Goal: Information Seeking & Learning: Learn about a topic

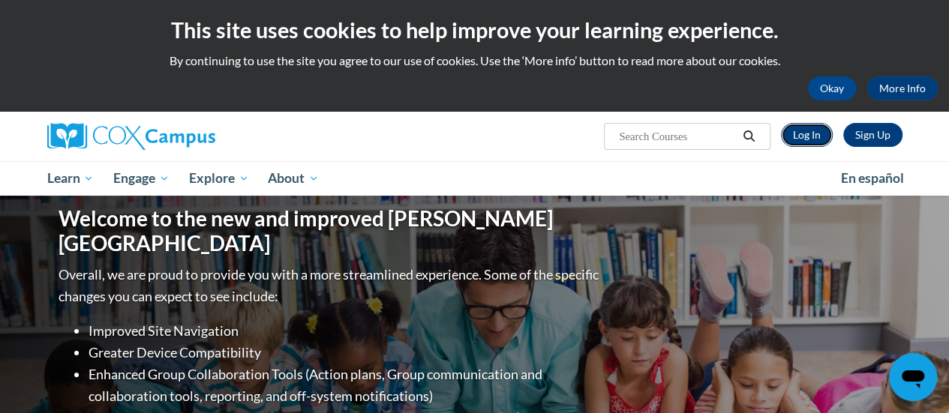
click at [798, 138] on link "Log In" at bounding box center [807, 135] width 52 height 24
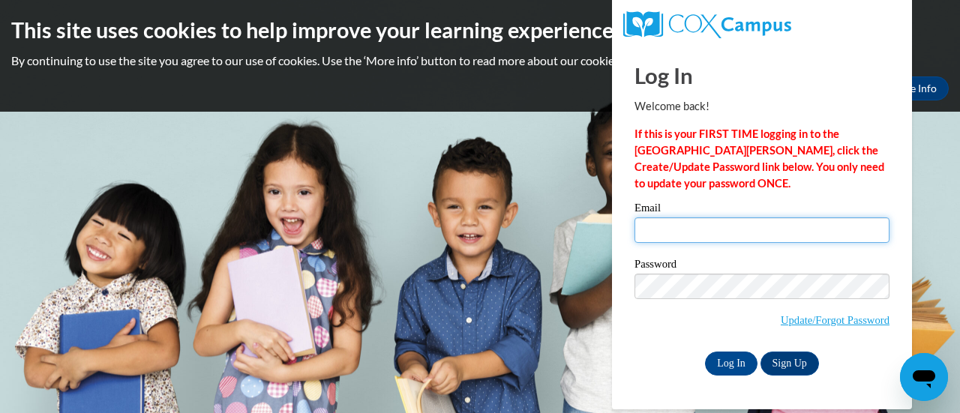
click at [691, 234] on input "Email" at bounding box center [762, 231] width 255 height 26
type input "[EMAIL_ADDRESS][PERSON_NAME][DOMAIN_NAME]"
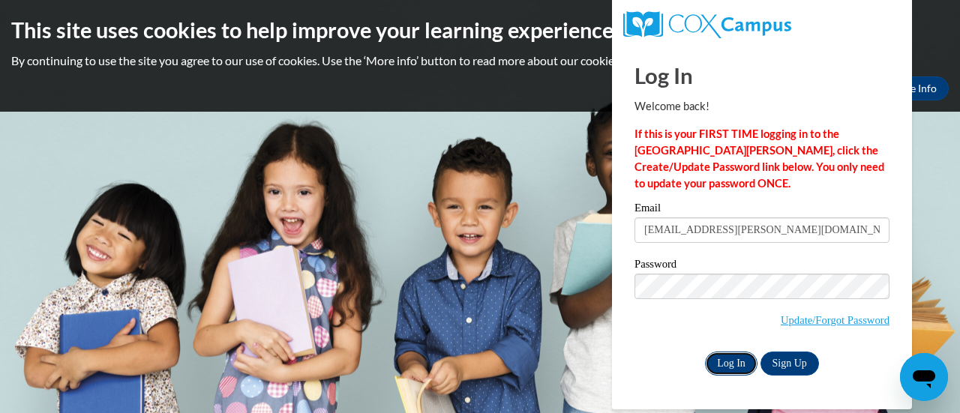
click at [722, 368] on input "Log In" at bounding box center [731, 364] width 53 height 24
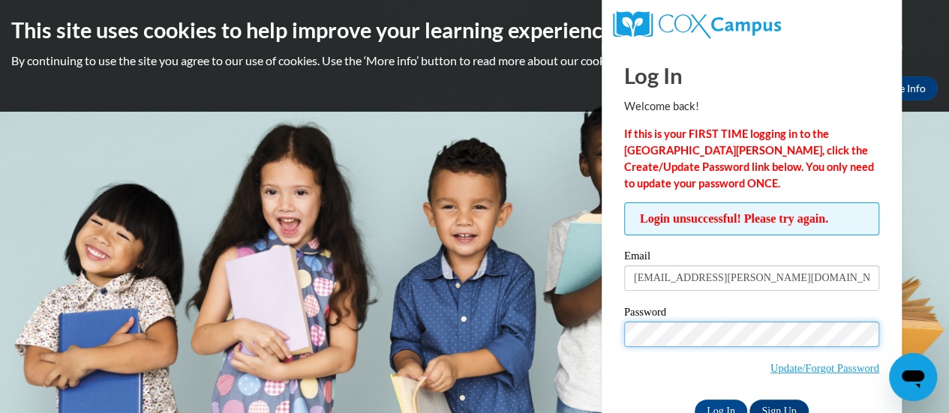
scroll to position [42, 0]
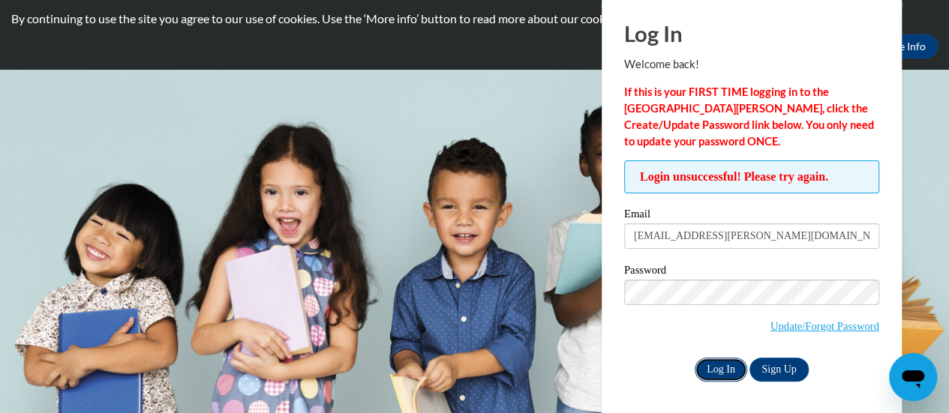
click at [717, 371] on input "Log In" at bounding box center [721, 370] width 53 height 24
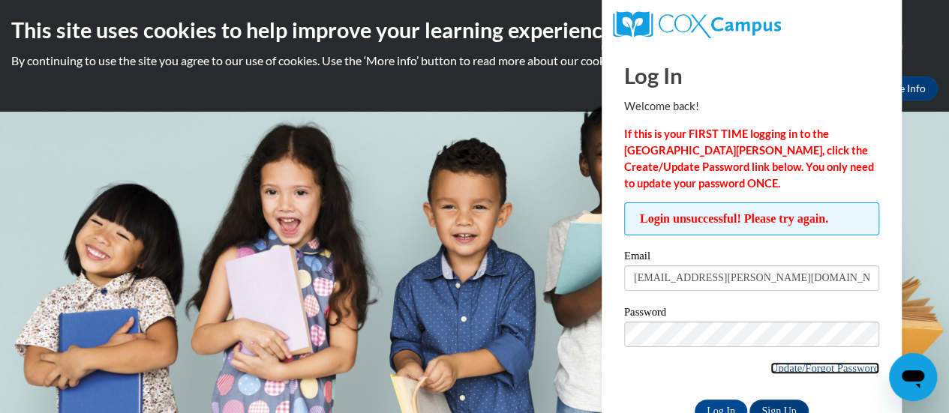
click at [822, 368] on link "Update/Forgot Password" at bounding box center [824, 368] width 109 height 12
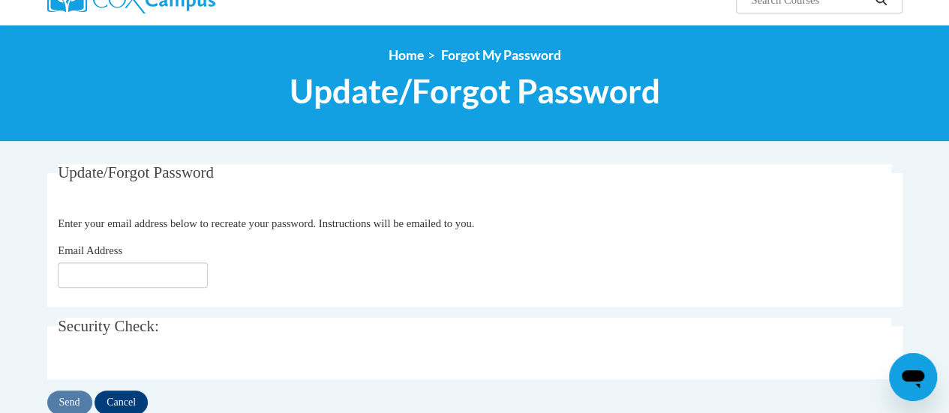
scroll to position [140, 0]
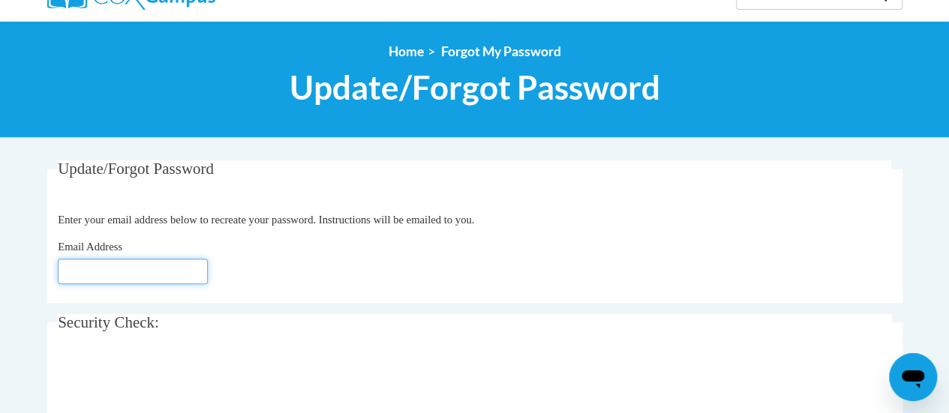
click at [167, 272] on input "Email Address" at bounding box center [133, 272] width 150 height 26
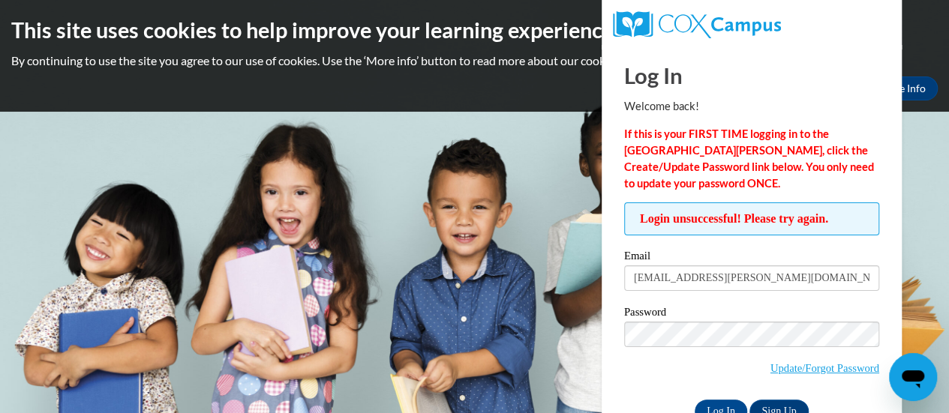
click at [796, 260] on label "Email" at bounding box center [751, 258] width 255 height 15
click at [796, 266] on input "[EMAIL_ADDRESS][PERSON_NAME][DOMAIN_NAME]" at bounding box center [751, 279] width 255 height 26
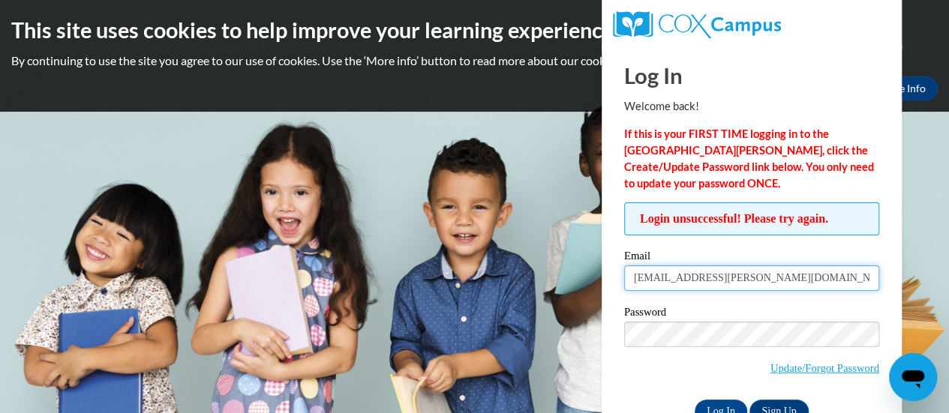
click at [791, 279] on input "tywonna.laney@gmail.com" at bounding box center [751, 279] width 255 height 26
type input "t"
type input "[EMAIL_ADDRESS][PERSON_NAME][DOMAIN_NAME]"
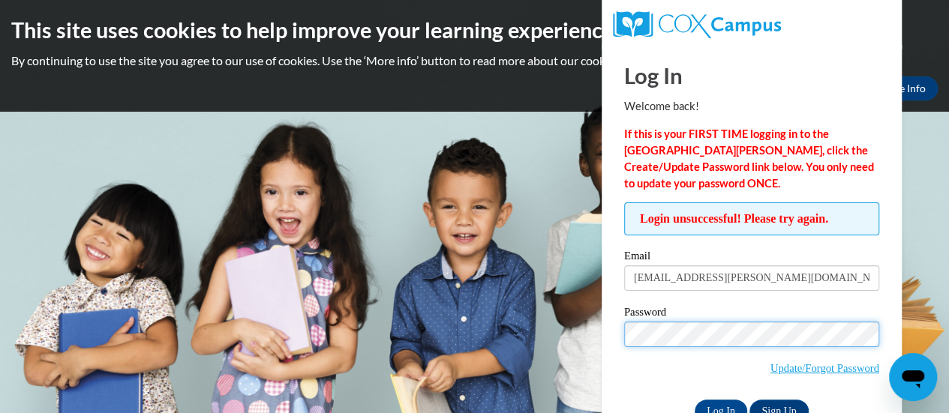
scroll to position [42, 0]
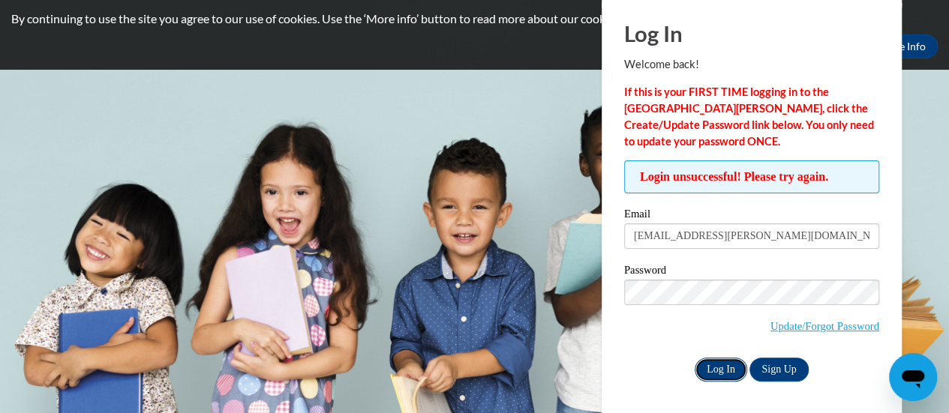
click at [721, 371] on input "Log In" at bounding box center [721, 370] width 53 height 24
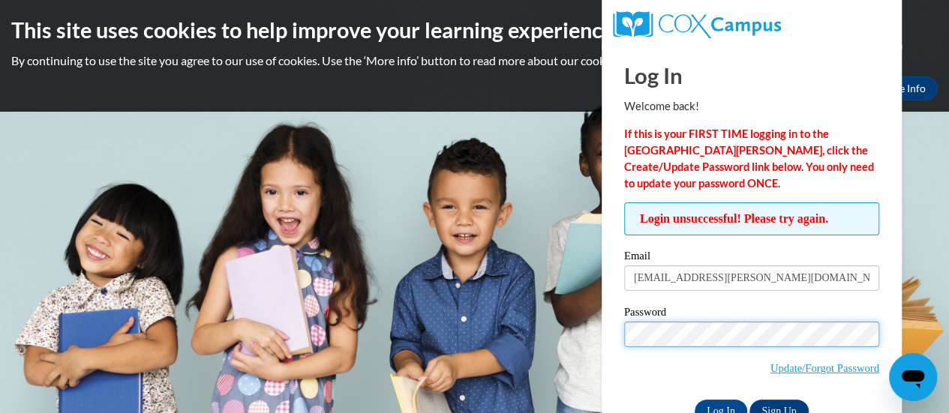
click at [695, 400] on input "Log In" at bounding box center [721, 412] width 53 height 24
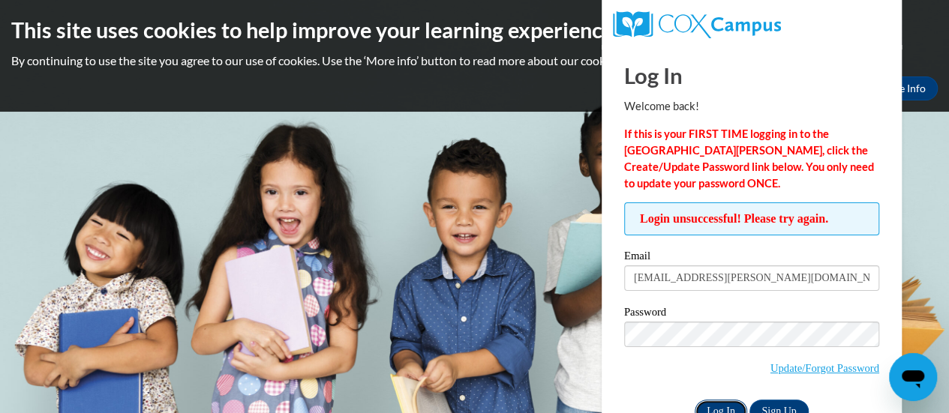
click at [719, 408] on input "Log In" at bounding box center [721, 412] width 53 height 24
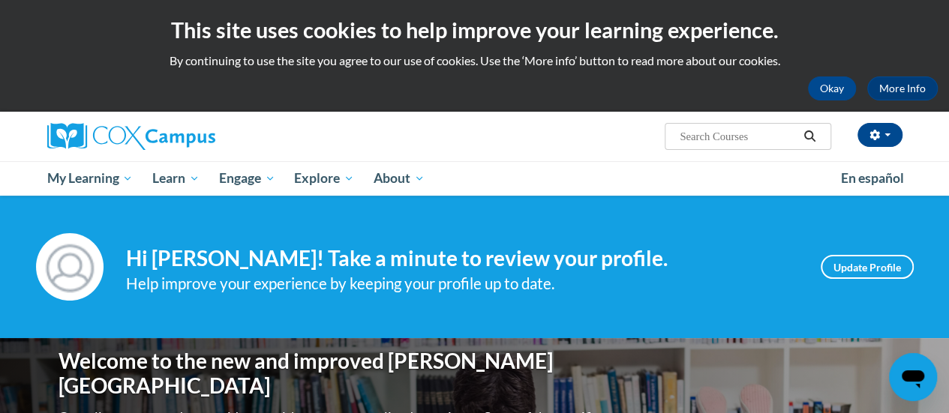
scroll to position [8, 0]
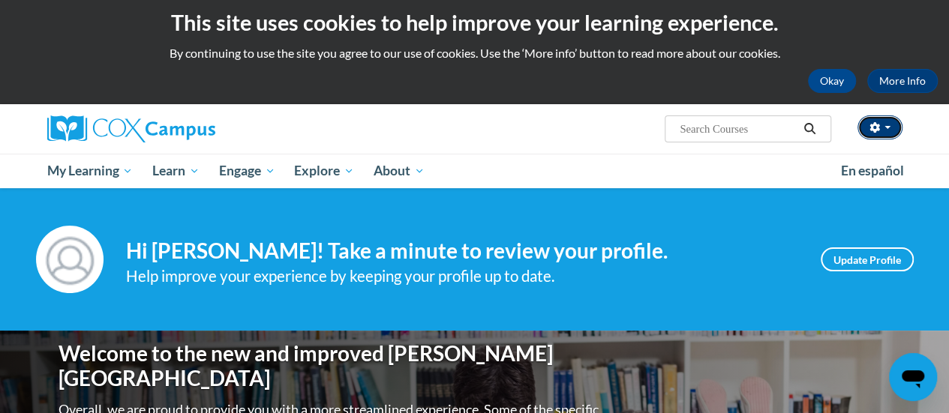
click at [887, 127] on span "button" at bounding box center [887, 127] width 6 height 3
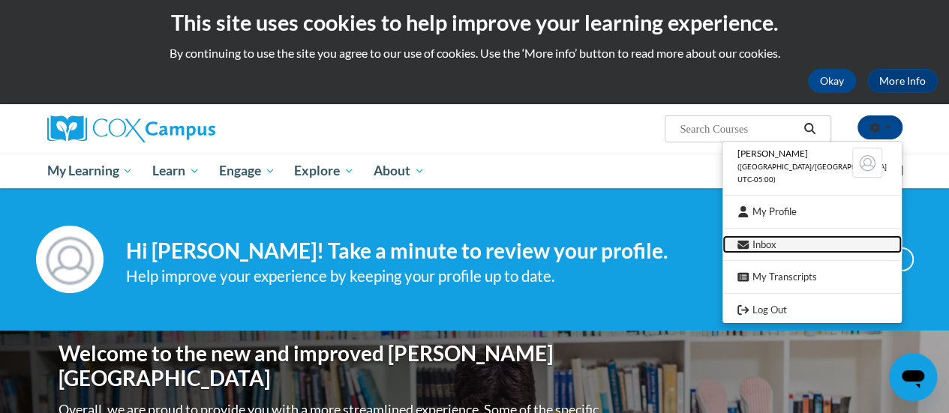
click at [795, 248] on link "Inbox" at bounding box center [811, 245] width 179 height 19
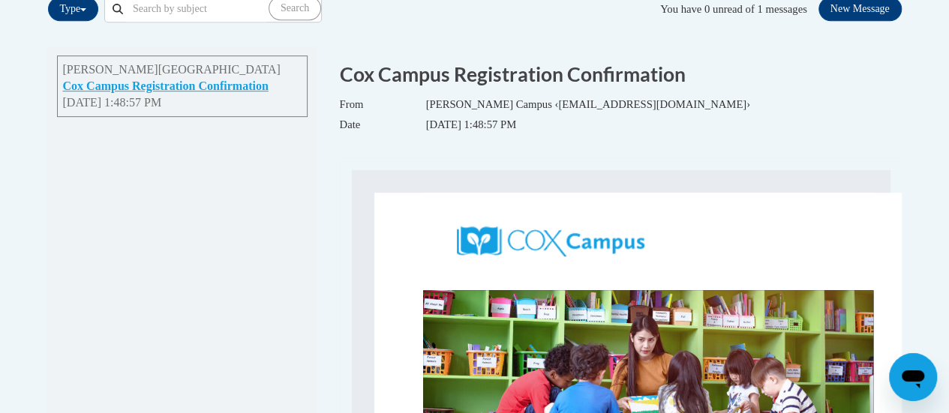
scroll to position [345, 0]
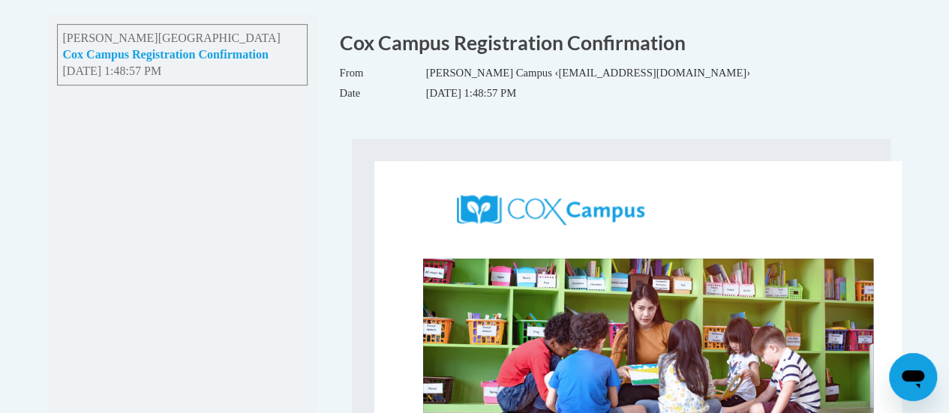
click at [265, 59] on button "Cox Campus Registration Confirmation" at bounding box center [166, 55] width 206 height 17
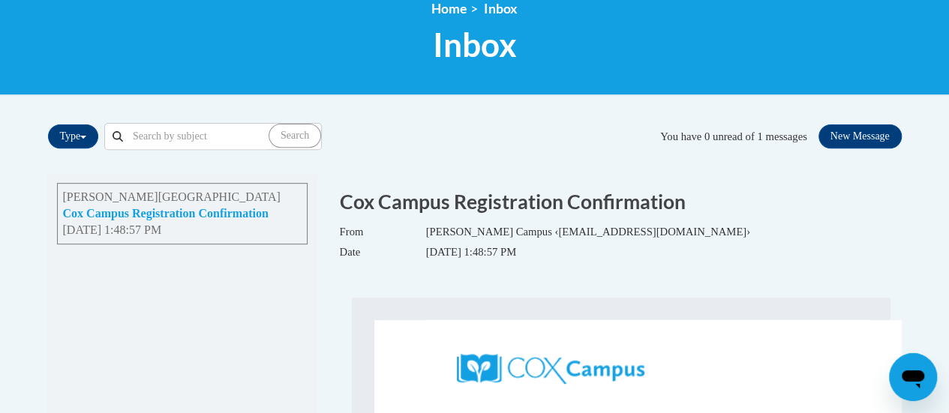
scroll to position [218, 0]
click at [193, 147] on input "Search" at bounding box center [196, 137] width 145 height 26
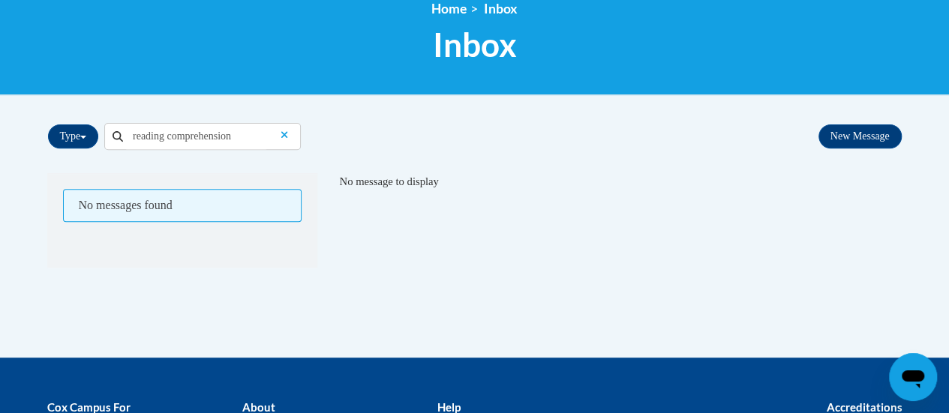
type input "reading comprehension"
click at [285, 135] on icon "Clear the query" at bounding box center [284, 134] width 7 height 7
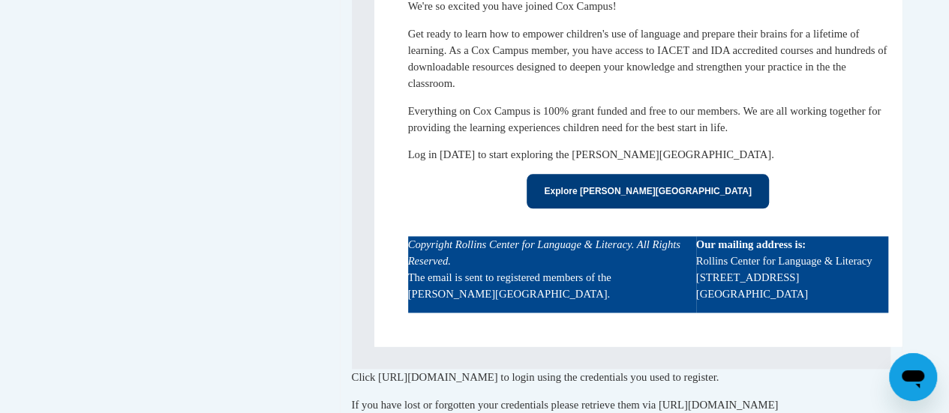
scroll to position [858, 0]
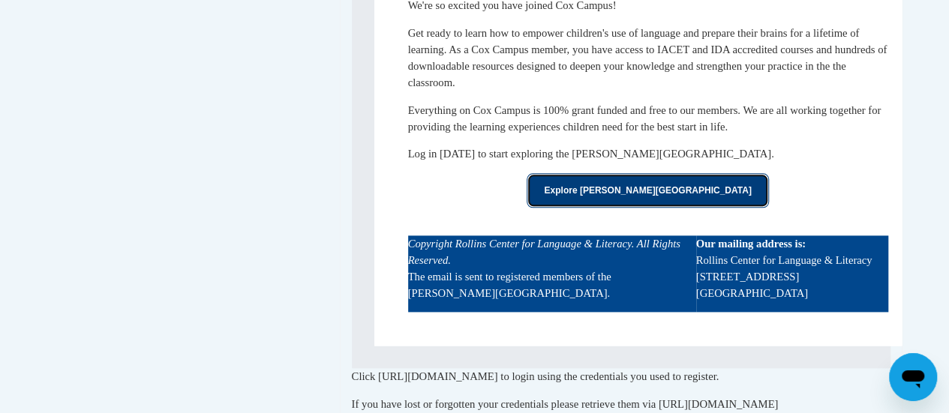
click at [666, 187] on link "Explore [PERSON_NAME][GEOGRAPHIC_DATA]" at bounding box center [648, 190] width 242 height 35
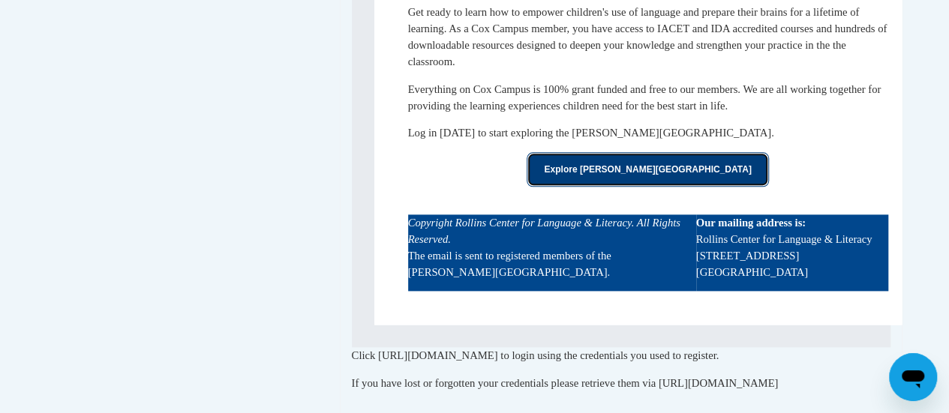
scroll to position [966, 0]
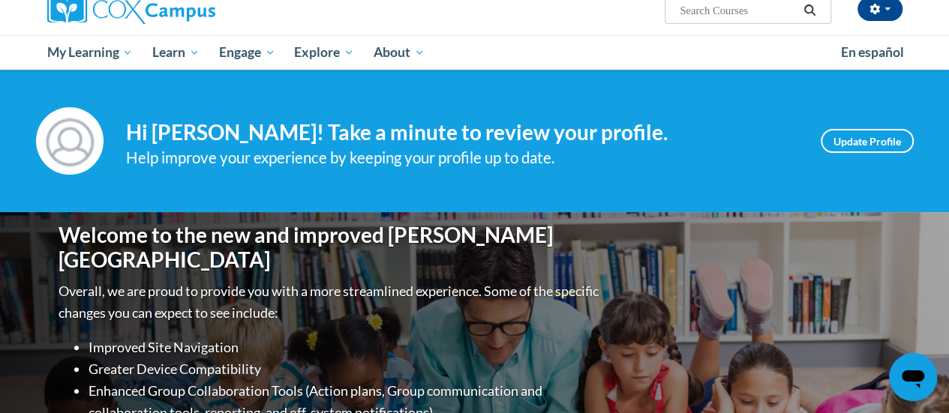
scroll to position [121, 0]
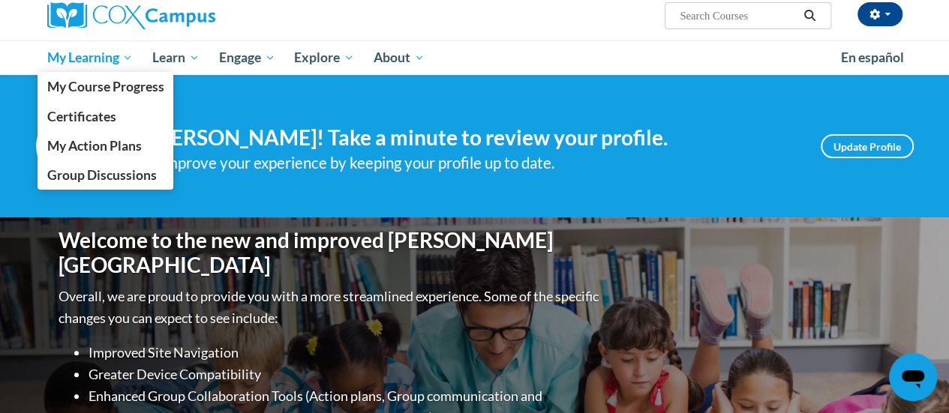
click at [104, 56] on span "My Learning" at bounding box center [90, 58] width 86 height 18
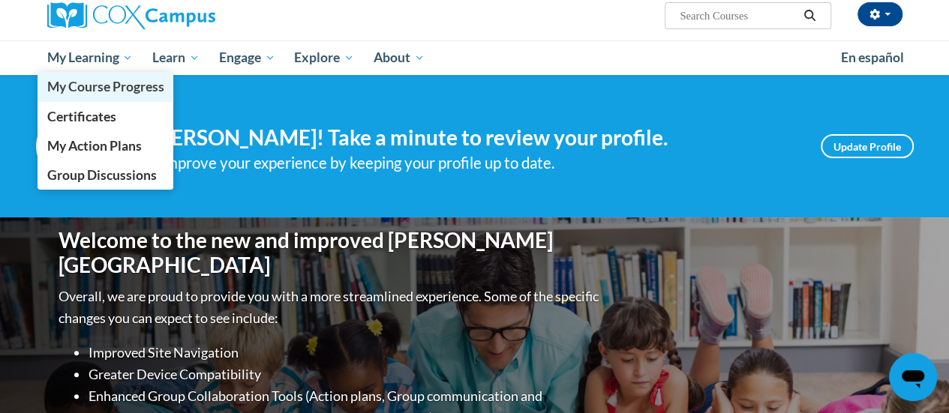
click at [132, 93] on span "My Course Progress" at bounding box center [105, 87] width 117 height 16
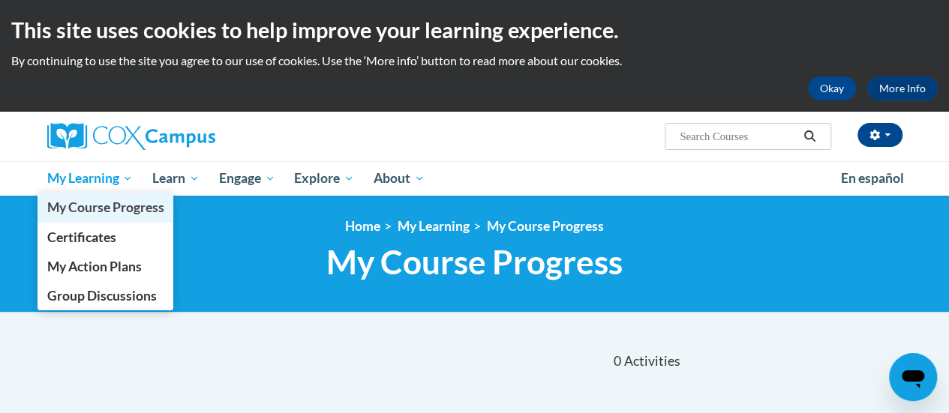
click at [112, 195] on link "My Course Progress" at bounding box center [106, 207] width 137 height 29
click at [116, 195] on link "My Course Progress" at bounding box center [106, 207] width 137 height 29
click at [125, 195] on link "My Course Progress" at bounding box center [106, 207] width 137 height 29
click at [123, 195] on link "My Course Progress" at bounding box center [106, 207] width 137 height 29
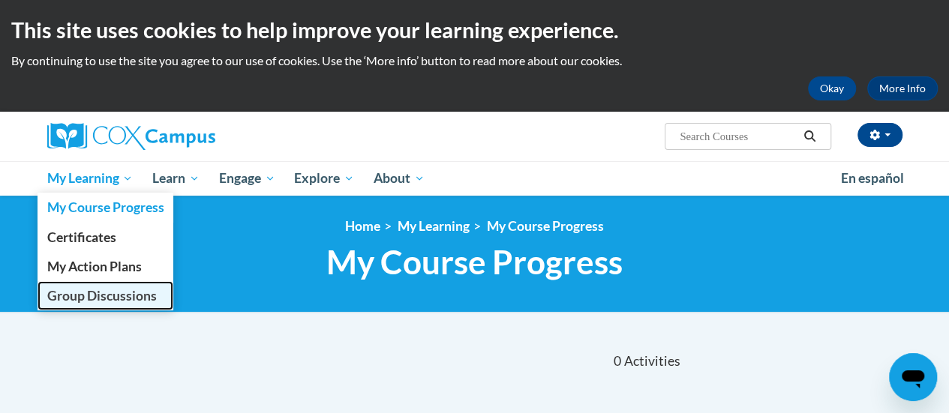
click at [132, 293] on span "Group Discussions" at bounding box center [102, 296] width 110 height 16
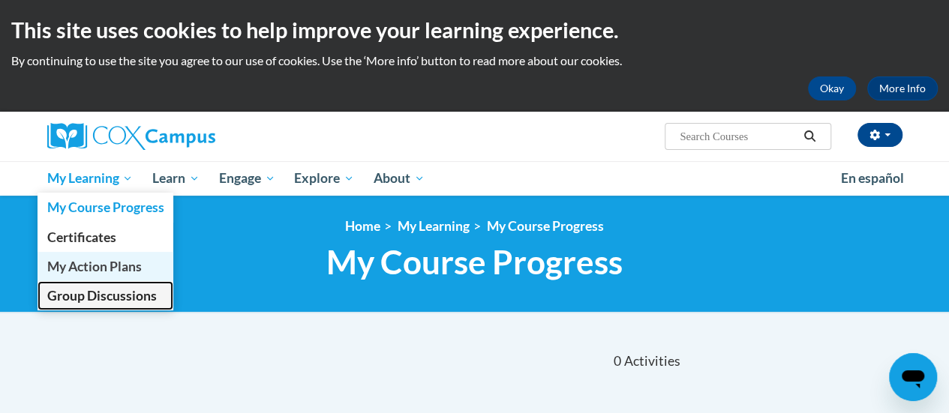
click at [128, 270] on span "My Action Plans" at bounding box center [94, 267] width 95 height 16
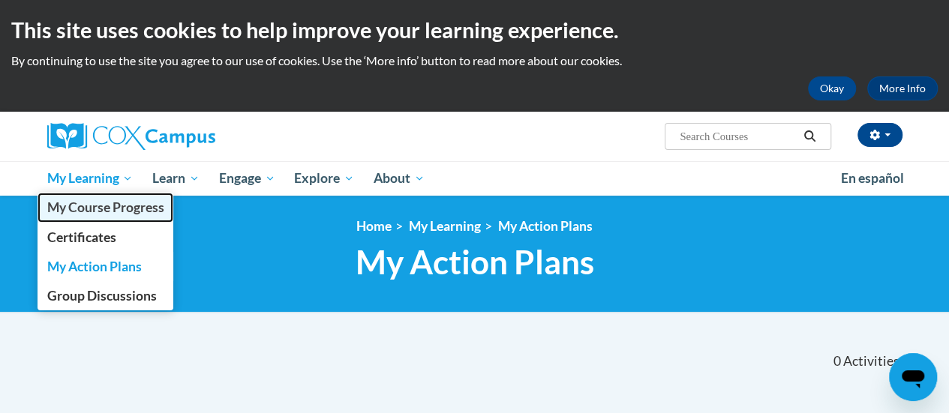
click at [111, 195] on link "My Course Progress" at bounding box center [106, 207] width 137 height 29
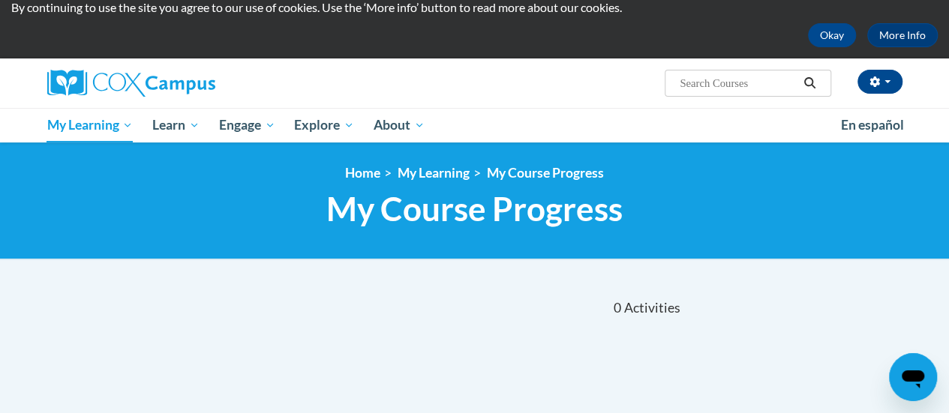
scroll to position [56, 0]
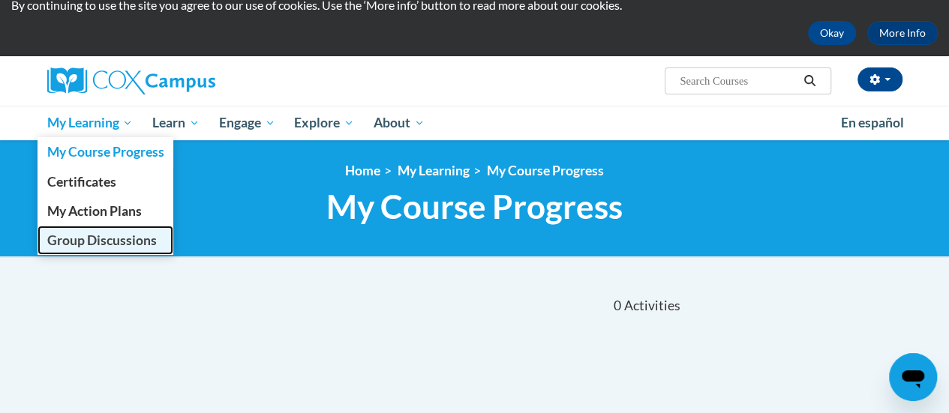
click at [120, 251] on link "Group Discussions" at bounding box center [106, 240] width 137 height 29
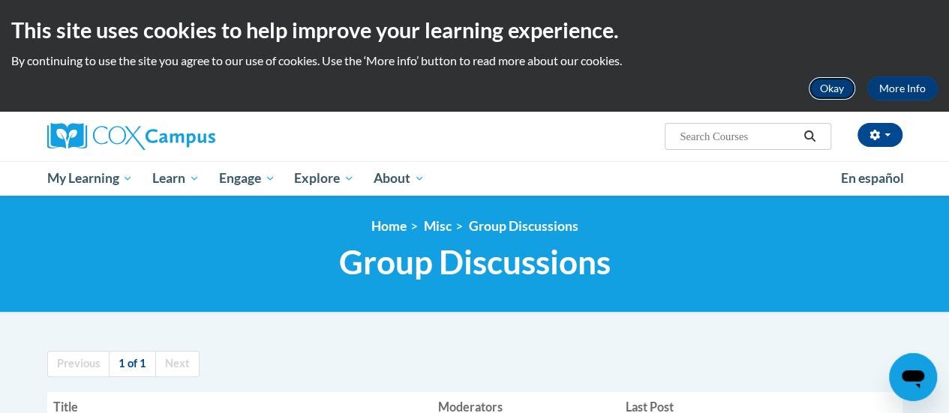
click at [821, 80] on button "Okay" at bounding box center [832, 89] width 48 height 24
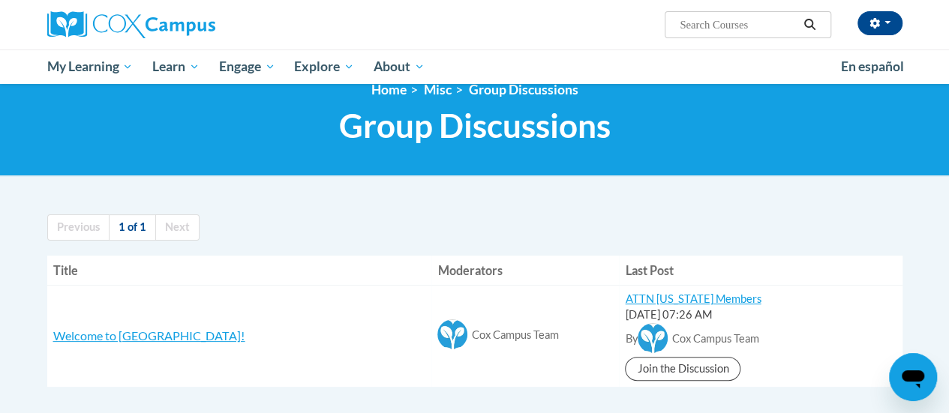
scroll to position [127, 0]
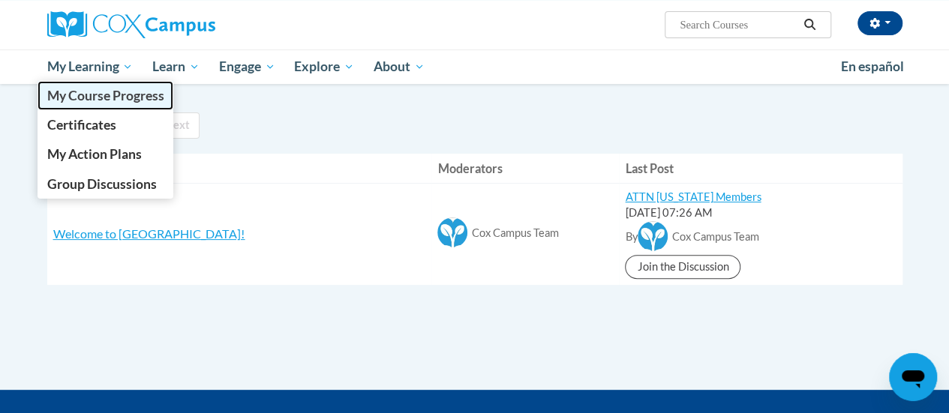
click at [120, 83] on link "My Course Progress" at bounding box center [106, 95] width 137 height 29
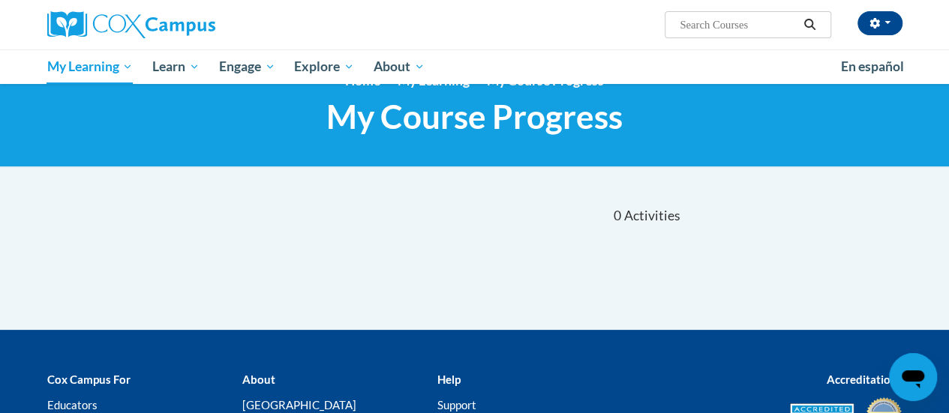
scroll to position [35, 0]
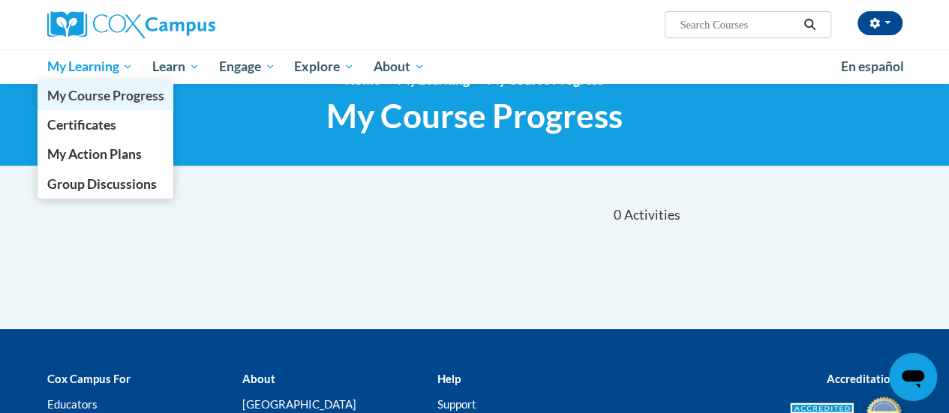
click at [119, 98] on span "My Course Progress" at bounding box center [105, 96] width 117 height 16
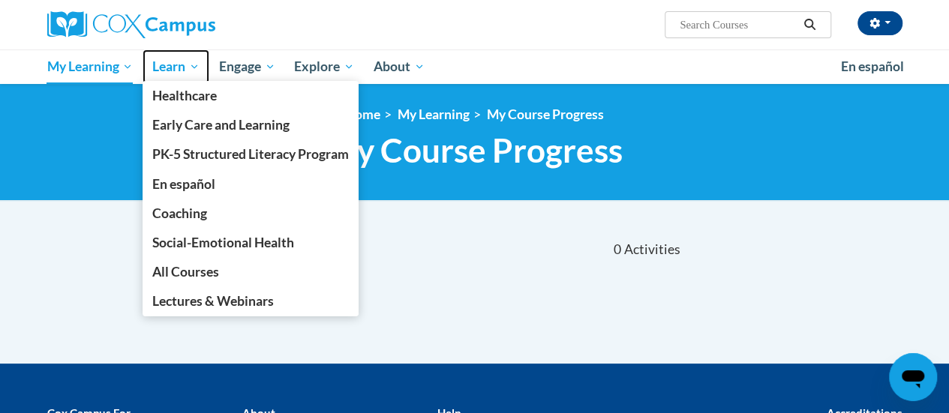
click at [188, 65] on span "Learn" at bounding box center [175, 67] width 47 height 18
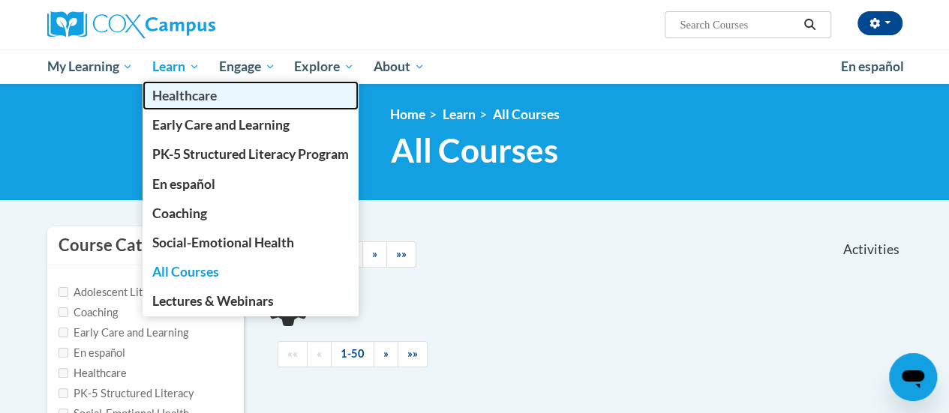
click at [191, 83] on link "Healthcare" at bounding box center [251, 95] width 216 height 29
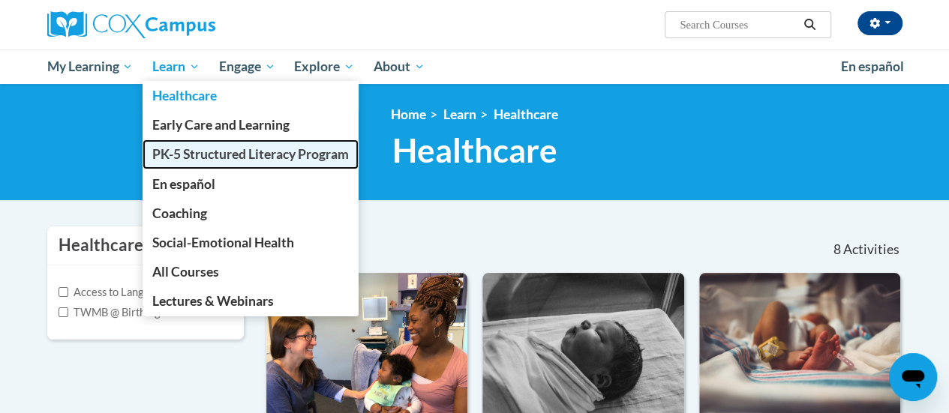
click at [251, 147] on span "PK-5 Structured Literacy Program" at bounding box center [250, 154] width 197 height 16
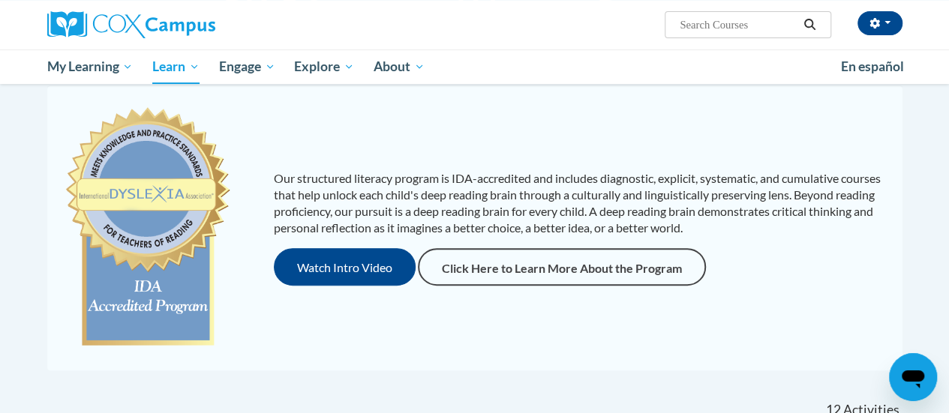
scroll to position [140, 0]
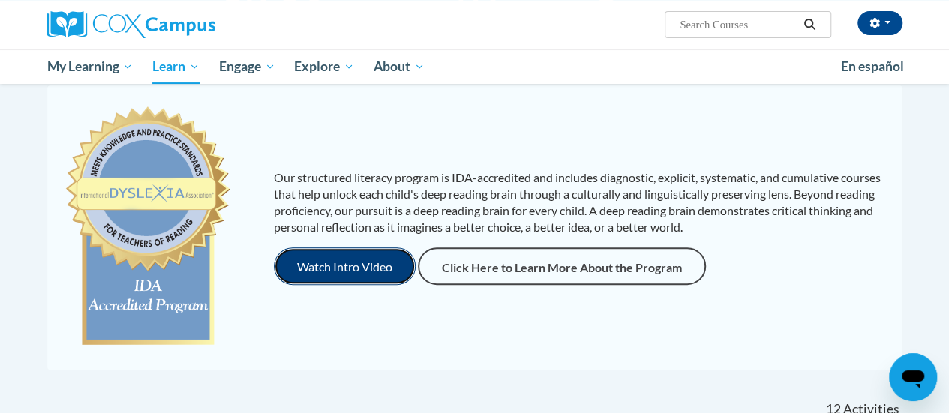
click at [348, 269] on button "Watch Intro Video" at bounding box center [345, 267] width 142 height 38
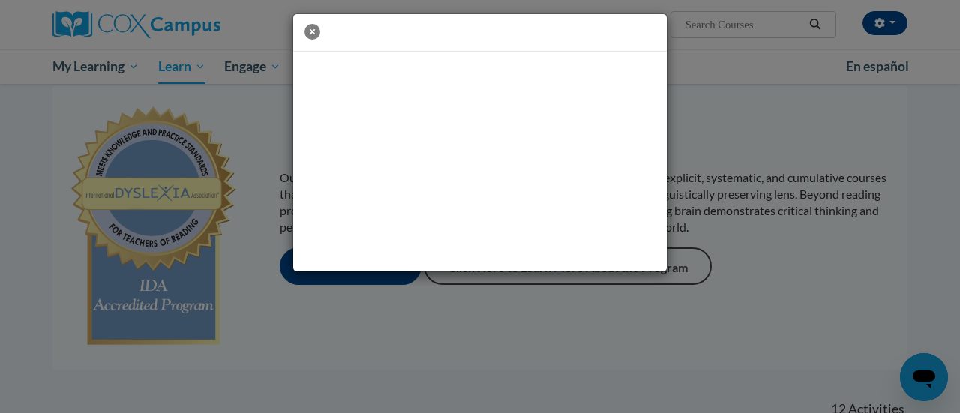
click at [305, 26] on icon "button" at bounding box center [313, 32] width 16 height 16
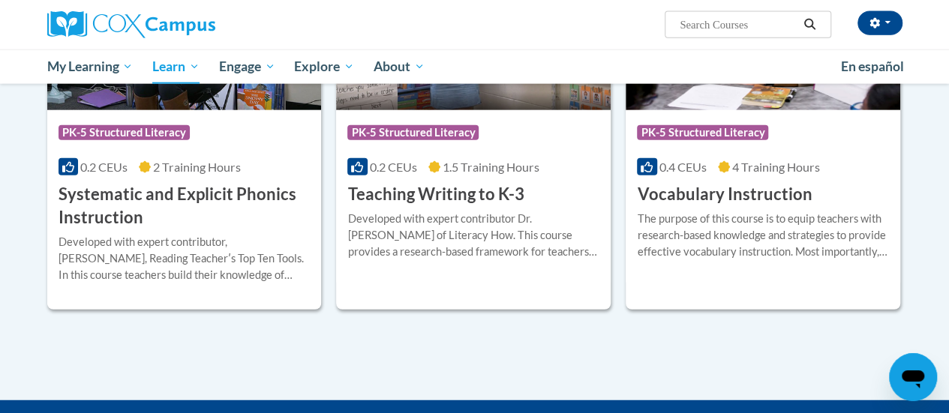
scroll to position [1764, 0]
